Goal: Ask a question: Seek information or help from site administrators or community

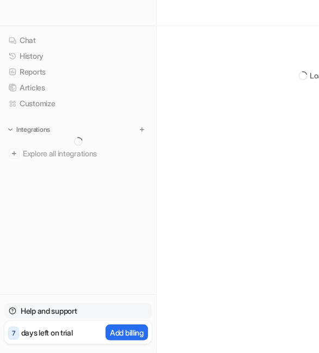
click at [51, 308] on link "Help and support" at bounding box center [77, 310] width 147 height 15
